Goal: Navigation & Orientation: Find specific page/section

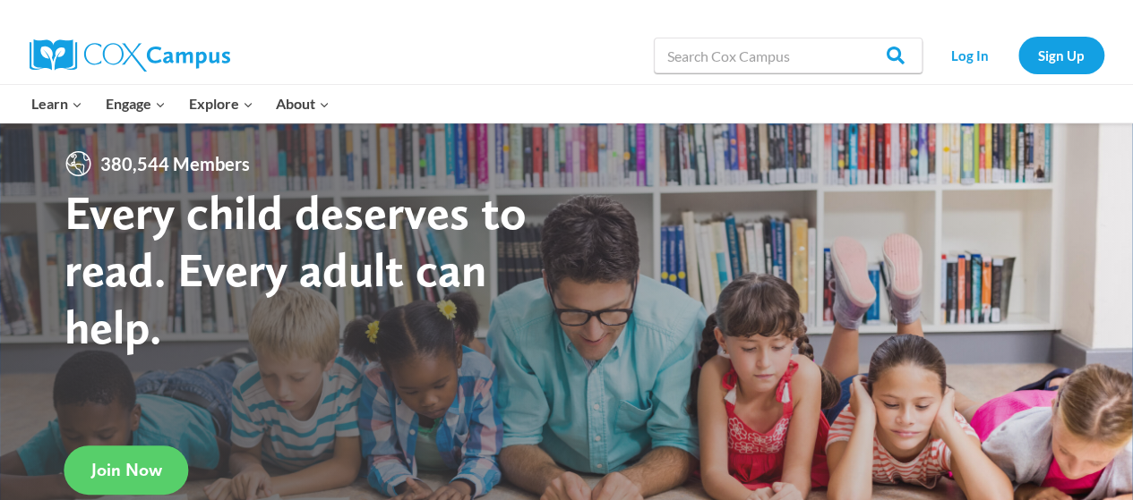
scroll to position [1, 0]
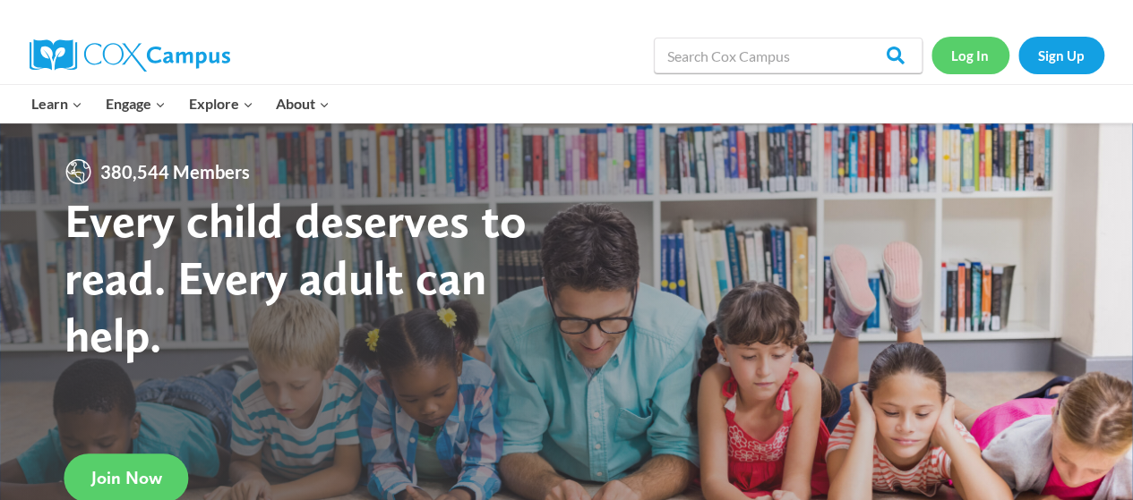
click at [984, 46] on link "Log In" at bounding box center [970, 55] width 78 height 37
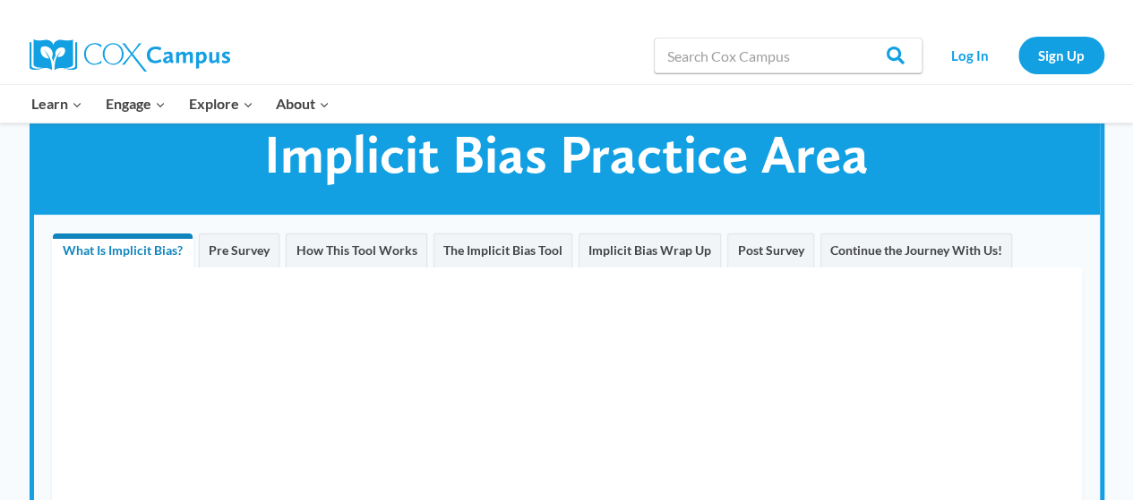
scroll to position [64, 0]
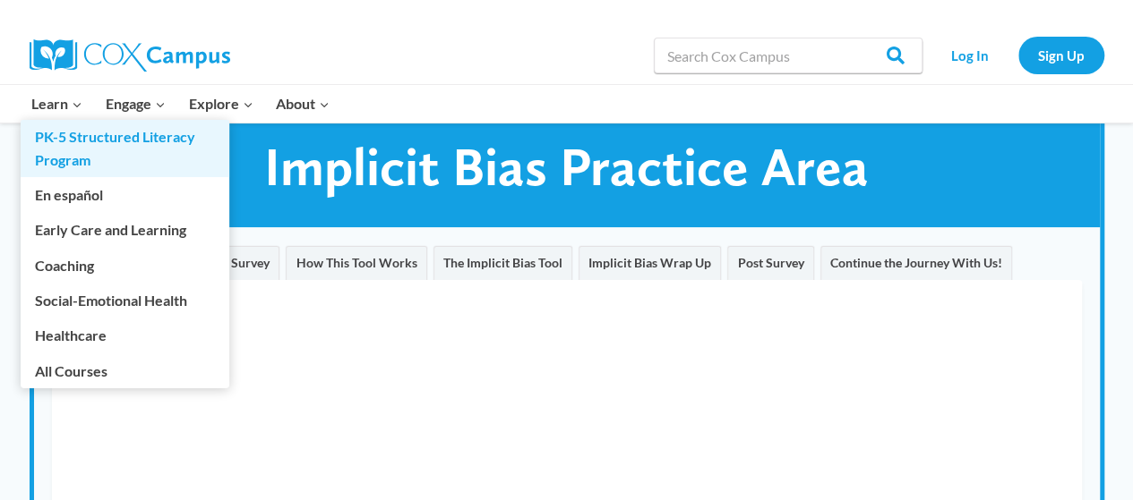
click at [68, 148] on link "PK-5 Structured Literacy Program" at bounding box center [125, 148] width 209 height 57
